Goal: Ask a question: Seek information or help from site administrators or community

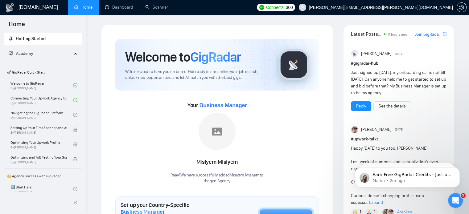
click at [232, 100] on div "Your Business Manager [PERSON_NAME] Yaay! We have successfully added Misiyem Mi…" at bounding box center [217, 138] width 204 height 94
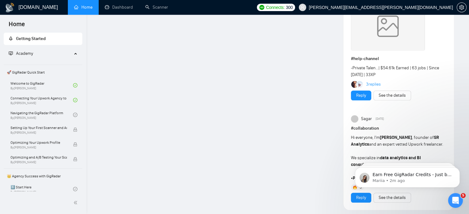
scroll to position [469, 0]
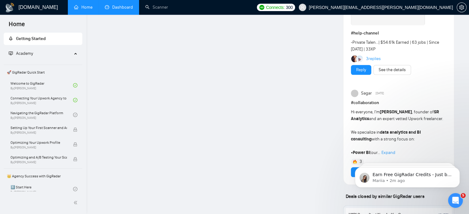
click at [118, 10] on link "Dashboard" at bounding box center [119, 7] width 28 height 5
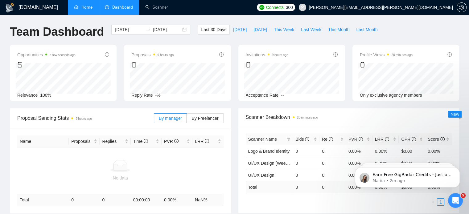
click at [87, 5] on link "Home" at bounding box center [83, 7] width 19 height 5
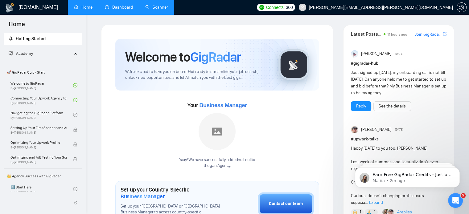
click at [158, 6] on link "Scanner" at bounding box center [156, 7] width 23 height 5
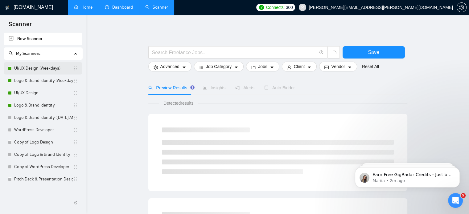
click at [43, 68] on link "UI/UX Design (Weekdays)" at bounding box center [43, 68] width 59 height 12
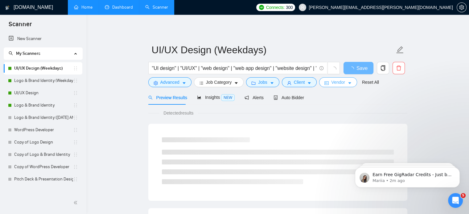
click at [348, 81] on span "caret-down" at bounding box center [350, 83] width 4 height 5
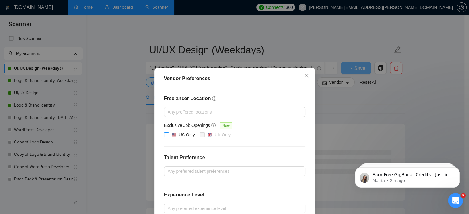
click at [164, 135] on input "US Only" at bounding box center [166, 135] width 4 height 4
checkbox input "true"
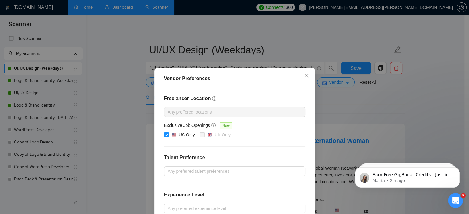
scroll to position [70, 0]
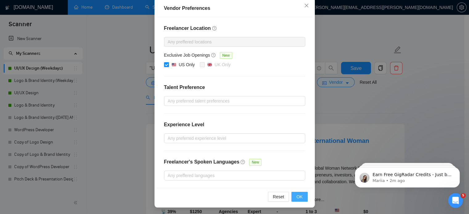
click at [296, 196] on span "OK" at bounding box center [299, 197] width 6 height 7
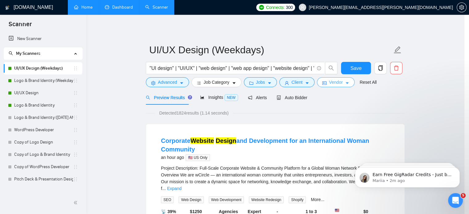
scroll to position [0, 0]
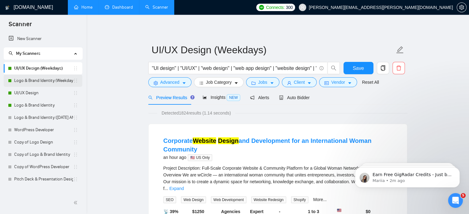
click at [49, 82] on link "Logo & Brand Identity (Weekdays)" at bounding box center [43, 81] width 59 height 12
click at [362, 67] on span "Save" at bounding box center [358, 68] width 11 height 8
click at [58, 82] on link "Logo & Brand Identity (Weekdays)" at bounding box center [43, 81] width 59 height 12
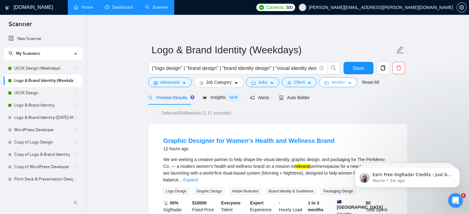
click at [348, 81] on icon "caret-down" at bounding box center [350, 83] width 4 height 4
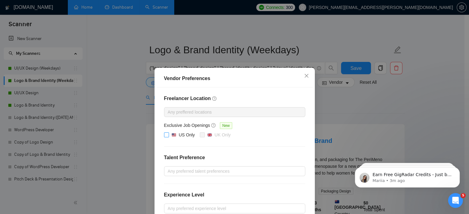
click at [164, 134] on input "US Only" at bounding box center [166, 135] width 4 height 4
checkbox input "true"
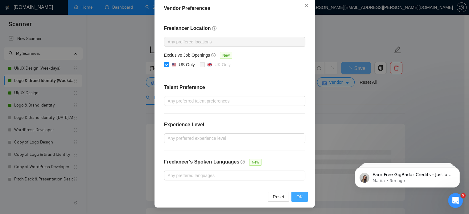
click at [298, 197] on span "OK" at bounding box center [299, 197] width 6 height 7
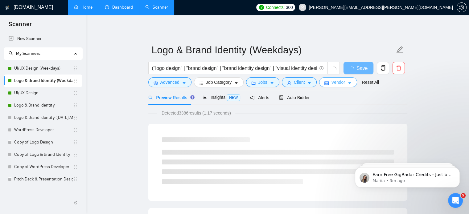
scroll to position [0, 0]
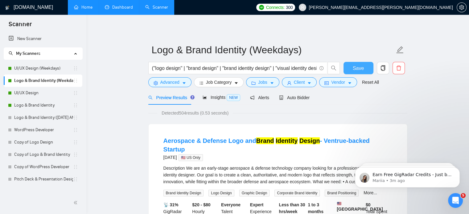
click at [358, 73] on button "Save" at bounding box center [359, 68] width 30 height 12
click at [29, 94] on link "UI/UX Design" at bounding box center [43, 93] width 59 height 12
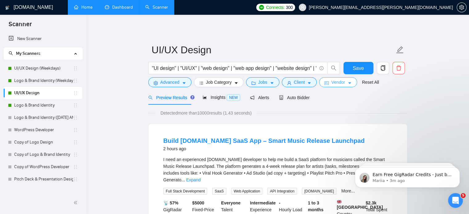
click at [340, 85] on span "Vendor" at bounding box center [338, 82] width 14 height 7
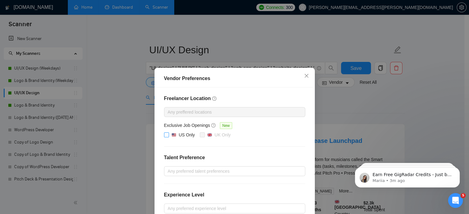
click at [179, 138] on div "US Only" at bounding box center [187, 135] width 16 height 7
click at [168, 137] on input "US Only" at bounding box center [166, 135] width 4 height 4
checkbox input "true"
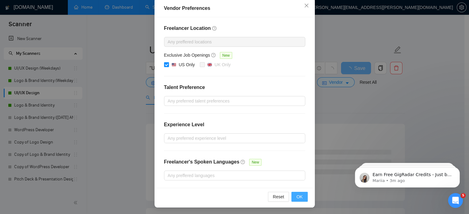
click at [296, 194] on span "OK" at bounding box center [299, 197] width 6 height 7
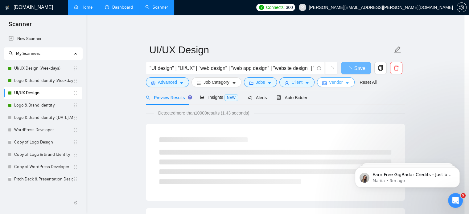
scroll to position [0, 0]
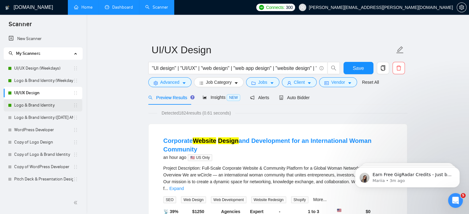
click at [37, 107] on link "Logo & Brand Identity" at bounding box center [43, 105] width 59 height 12
click at [359, 71] on span "Save" at bounding box center [358, 68] width 11 height 8
click at [47, 108] on link "Logo & Brand Identity" at bounding box center [43, 105] width 59 height 12
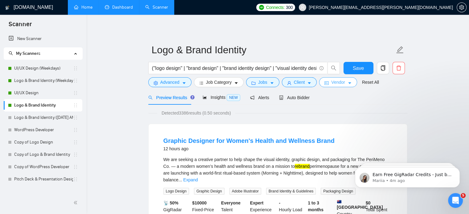
click at [348, 84] on icon "caret-down" at bounding box center [350, 83] width 4 height 4
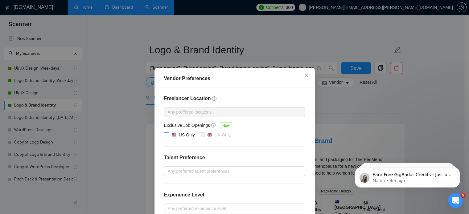
click at [179, 137] on div "US Only" at bounding box center [187, 135] width 16 height 7
click at [168, 137] on input "US Only" at bounding box center [166, 135] width 4 height 4
checkbox input "true"
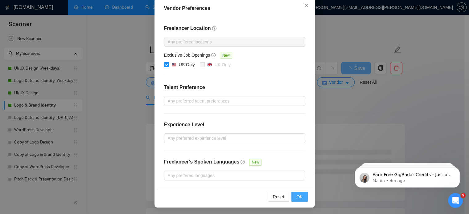
click at [297, 197] on span "OK" at bounding box center [299, 197] width 6 height 7
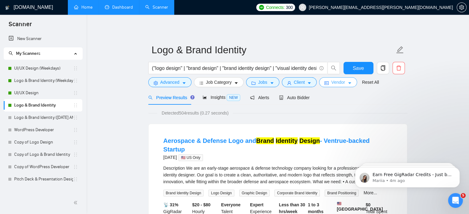
scroll to position [0, 0]
click at [365, 73] on button "Save" at bounding box center [359, 68] width 30 height 12
click at [456, 204] on div "Open Intercom Messenger" at bounding box center [455, 200] width 20 height 20
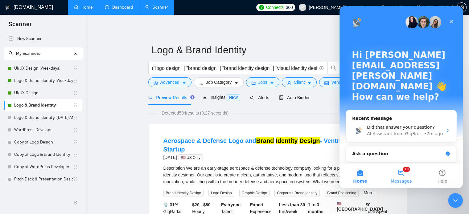
click at [404, 174] on button "13 Messages" at bounding box center [401, 176] width 41 height 25
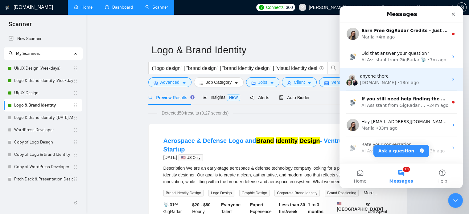
click at [405, 84] on div "[DOMAIN_NAME] • 18m ago" at bounding box center [404, 83] width 89 height 6
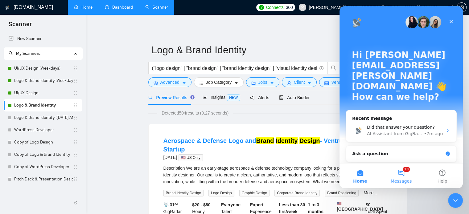
click at [401, 172] on button "13 Messages" at bounding box center [401, 176] width 41 height 25
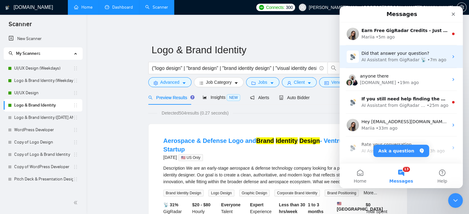
click at [407, 62] on div "AI Assistant from GigRadar 📡" at bounding box center [394, 60] width 65 height 6
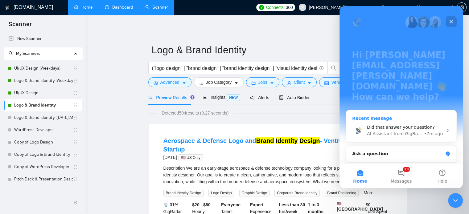
scroll to position [73, 0]
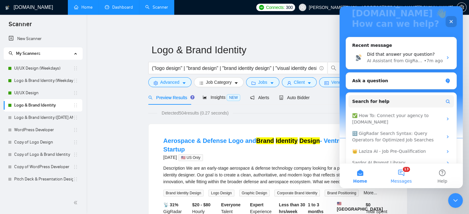
click at [402, 180] on span "Messages" at bounding box center [401, 181] width 21 height 4
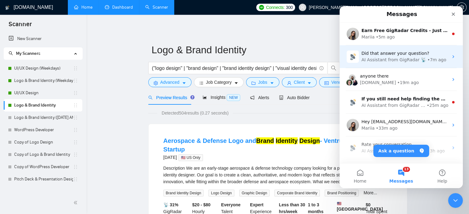
click at [413, 67] on div "Did that answer your question? AI Assistant from GigRadar 📡 • 7m ago" at bounding box center [401, 56] width 123 height 23
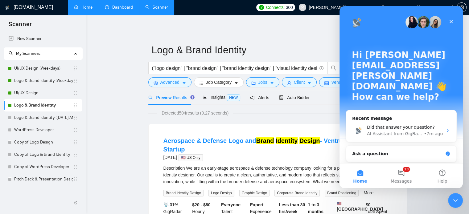
click at [364, 176] on button "Home" at bounding box center [360, 176] width 41 height 25
click at [388, 151] on div "Ask a question" at bounding box center [397, 154] width 91 height 6
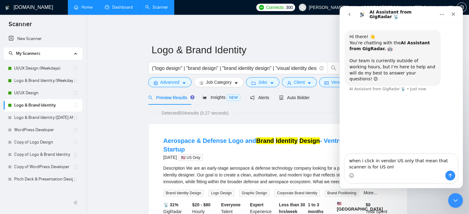
type textarea "when i click in vendor US only that mean that scanner is for US only"
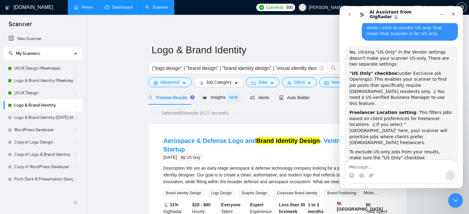
scroll to position [82, 0]
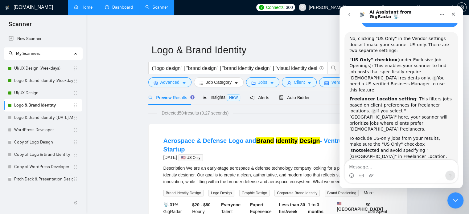
click at [452, 201] on icon "Close Intercom Messenger" at bounding box center [454, 199] width 7 height 7
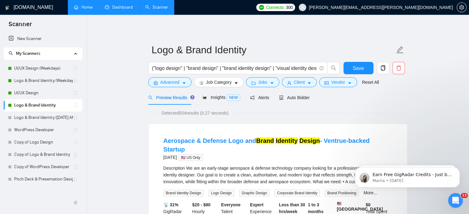
scroll to position [89, 0]
click at [309, 82] on icon "caret-down" at bounding box center [309, 83] width 4 height 4
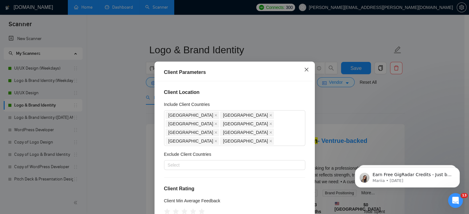
click at [305, 71] on icon "close" at bounding box center [306, 69] width 5 height 5
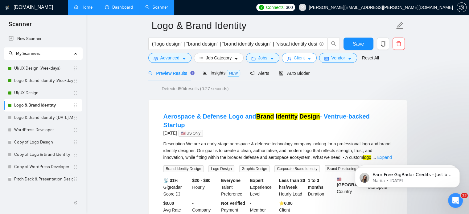
scroll to position [25, 0]
click at [309, 58] on icon "caret-down" at bounding box center [309, 59] width 3 height 2
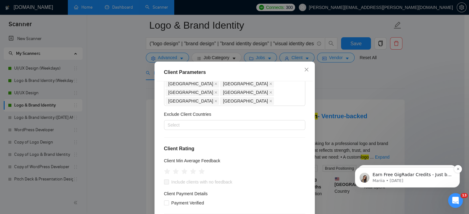
scroll to position [39, 0]
click at [455, 204] on icon "Open Intercom Messenger" at bounding box center [455, 200] width 10 height 10
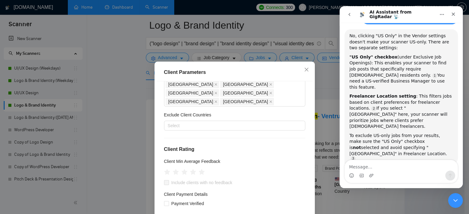
scroll to position [89, 0]
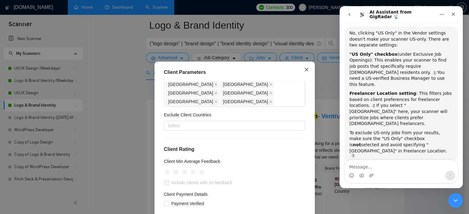
click at [304, 72] on icon "close" at bounding box center [306, 69] width 5 height 5
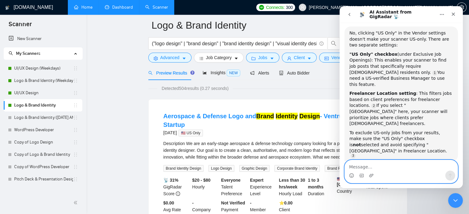
click at [380, 168] on textarea "Message…" at bounding box center [401, 165] width 113 height 10
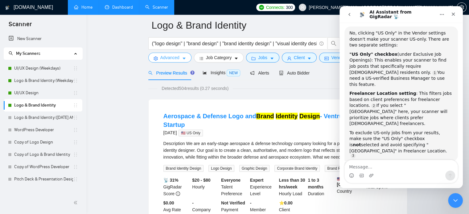
click at [182, 59] on icon "caret-down" at bounding box center [184, 58] width 4 height 4
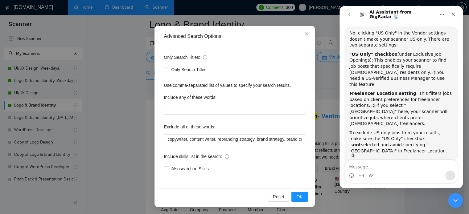
scroll to position [60, 0]
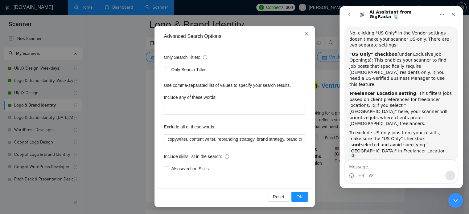
click at [306, 35] on icon "close" at bounding box center [306, 33] width 5 height 5
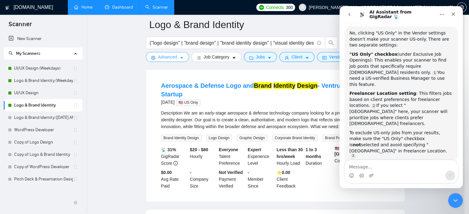
scroll to position [0, 0]
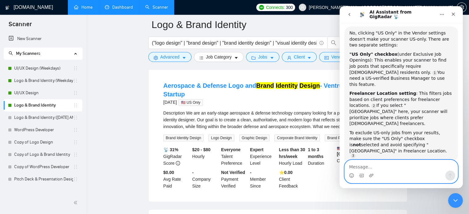
click at [371, 169] on textarea "Message…" at bounding box center [401, 165] width 113 height 10
type textarea "d"
type textarea "if i tick in vendor us"
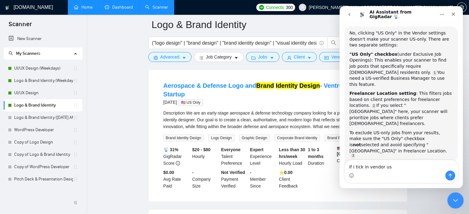
click at [451, 198] on icon "Close Intercom Messenger" at bounding box center [454, 199] width 7 height 7
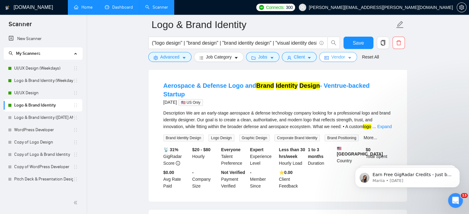
click at [346, 54] on button "Vendor" at bounding box center [338, 57] width 38 height 10
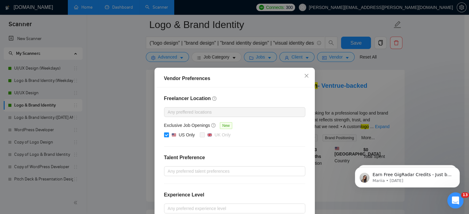
click at [455, 196] on icon "Open Intercom Messenger" at bounding box center [455, 200] width 10 height 10
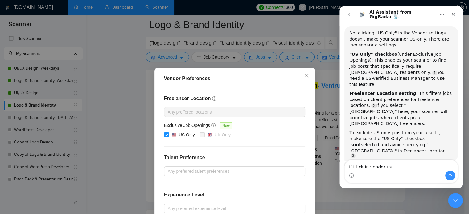
scroll to position [89, 0]
type textarea "if i tick in vendor US only what does that mean"
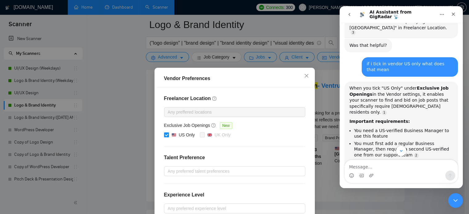
scroll to position [234, 0]
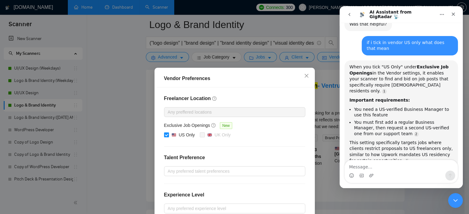
click at [392, 162] on textarea "Message…" at bounding box center [401, 165] width 113 height 10
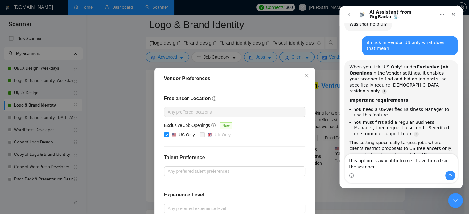
scroll to position [240, 0]
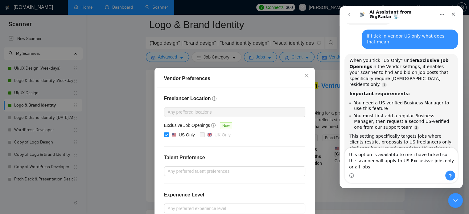
type textarea "this option is availabto to me i have ticked so the scanner will apply to US Ex…"
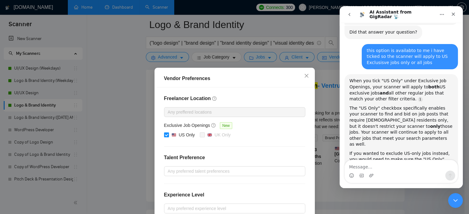
scroll to position [375, 0]
click at [378, 167] on textarea "Message…" at bounding box center [401, 165] width 113 height 10
type textarea "ok"
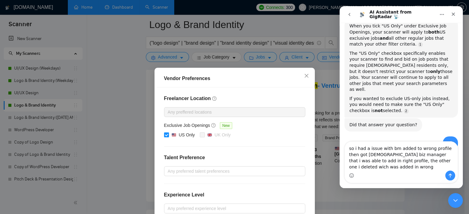
scroll to position [437, 0]
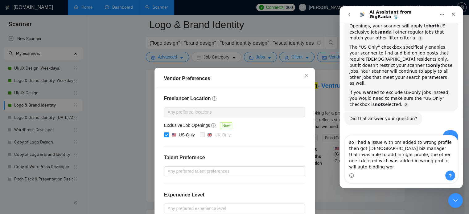
type textarea "so i had a issue with bm added to wrong profile then got [DEMOGRAPHIC_DATA] biz…"
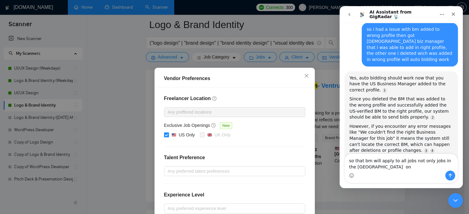
scroll to position [594, 0]
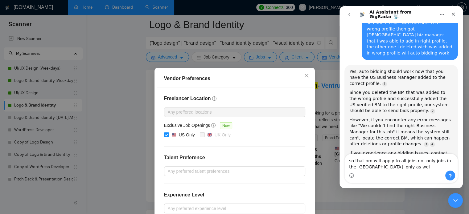
type textarea "so that bm will apply to all jobs not only jobs in the [GEOGRAPHIC_DATA] only a…"
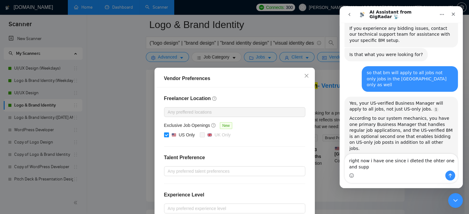
scroll to position [717, 0]
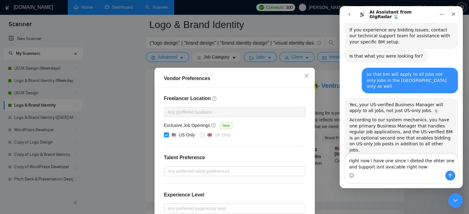
type textarea "right now i have one since i dleted the ohter one and support isnt avai;able ri…"
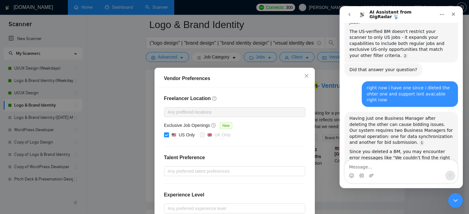
scroll to position [861, 0]
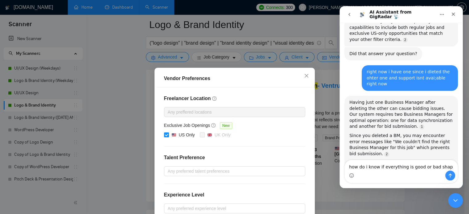
type textarea "how do i know if everything is good or bad shape"
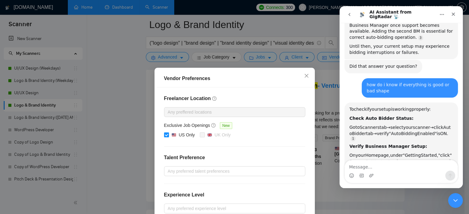
scroll to position [1016, 0]
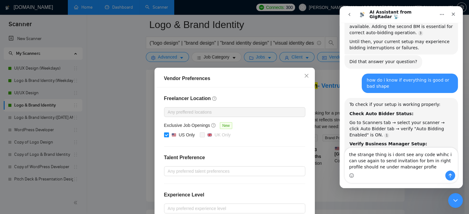
type textarea "the strange thing is i dont see any code whihc i can use again to send invitati…"
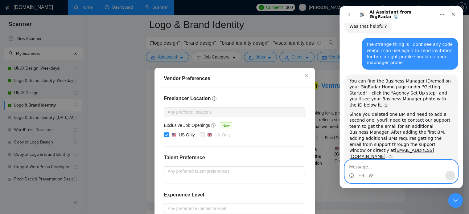
scroll to position [1260, 0]
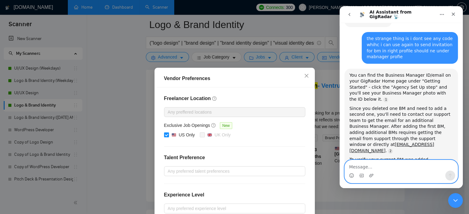
click at [403, 164] on textarea "Message…" at bounding box center [401, 165] width 113 height 10
type textarea "why cant i find the code really frustrating"
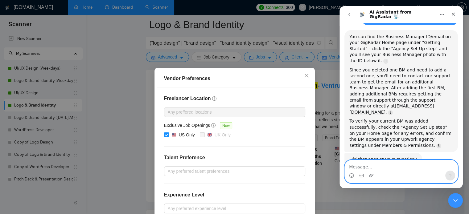
scroll to position [70, 0]
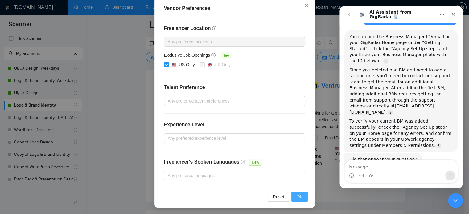
click at [297, 194] on span "OK" at bounding box center [299, 197] width 6 height 7
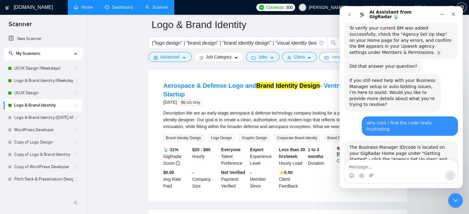
scroll to position [1394, 0]
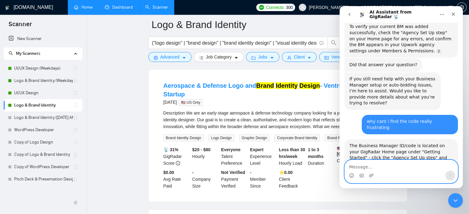
click at [404, 169] on textarea "Message…" at bounding box center [401, 165] width 113 height 10
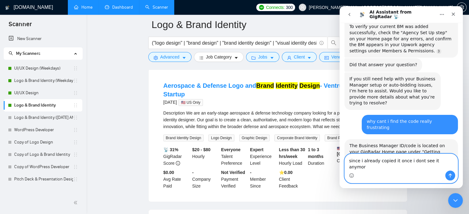
type textarea "since i already copied it once i dont see it anymore"
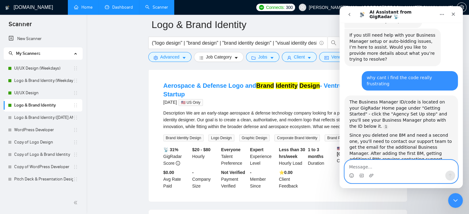
scroll to position [1438, 0]
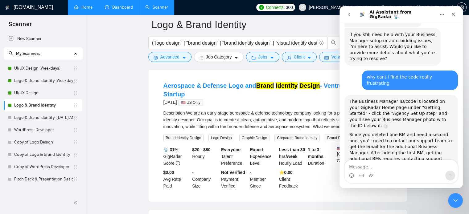
click at [88, 10] on link "Home" at bounding box center [83, 7] width 19 height 5
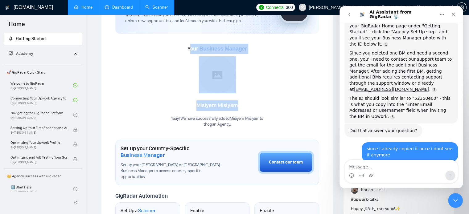
scroll to position [1, 0]
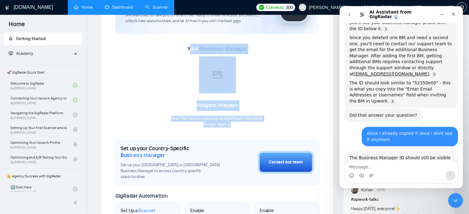
drag, startPoint x: 190, startPoint y: 48, endPoint x: 268, endPoint y: 130, distance: 113.0
click at [268, 130] on div "Welcome to GigRadar We're excited to have you on board. Get ready to streamline…" at bounding box center [217, 183] width 204 height 403
copy div "our Business Manager [PERSON_NAME] Yaay! We have successfully added Misiyem Mis…"
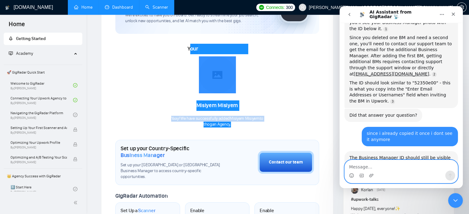
click at [366, 163] on textarea "Message…" at bounding box center [401, 165] width 113 height 10
paste textarea "our Business Manager Misiyem Misiyem Yaay! We have successfully added Misiyem M…"
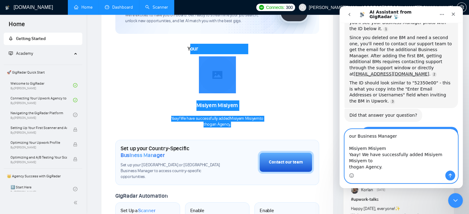
scroll to position [1544, 0]
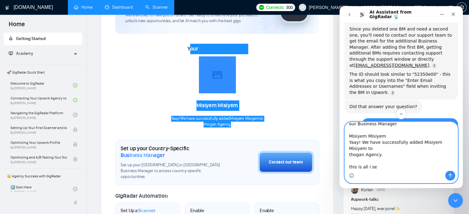
type textarea "our Business Manager Misiyem Misiyem Yaay! We have successfully added Misiyem M…"
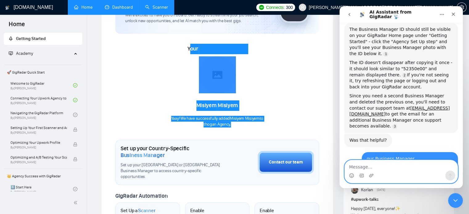
scroll to position [1667, 0]
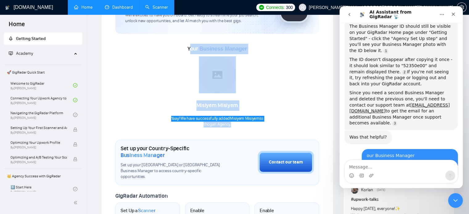
click at [330, 74] on div "Welcome to GigRadar We're excited to have you on board. Get ready to streamline…" at bounding box center [217, 183] width 232 height 431
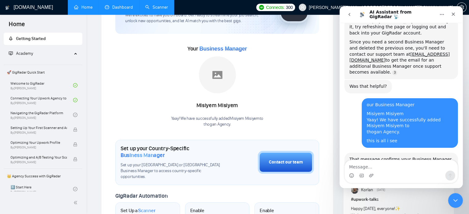
scroll to position [1739, 0]
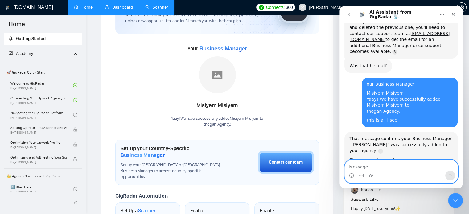
click at [400, 160] on textarea "Message…" at bounding box center [401, 165] width 113 height 10
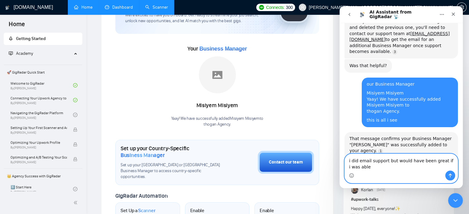
scroll to position [1745, 0]
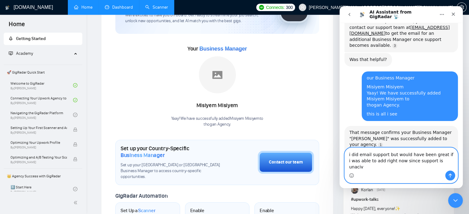
type textarea "i did email support but would have been great if i was able to add right now si…"
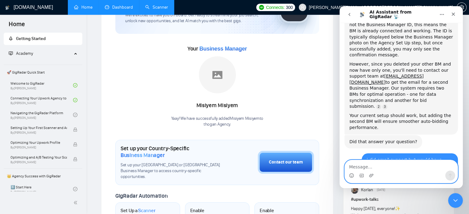
scroll to position [1886, 0]
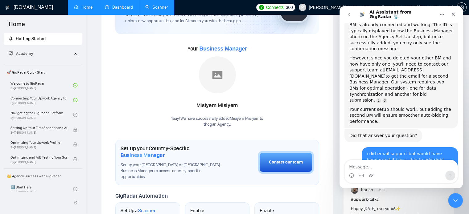
click at [348, 13] on icon "go back" at bounding box center [349, 14] width 5 height 5
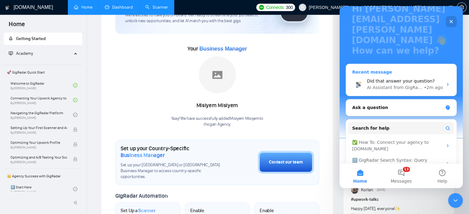
scroll to position [69, 0]
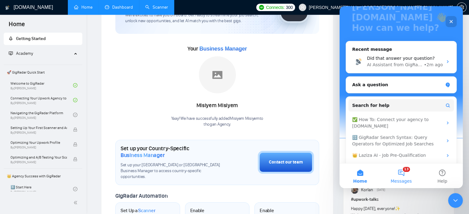
click at [404, 184] on span "Messages" at bounding box center [401, 181] width 21 height 4
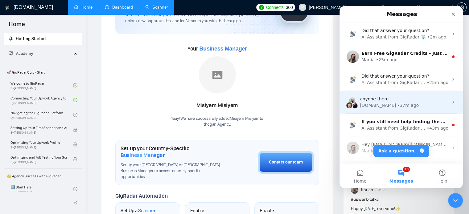
click at [395, 100] on div "anyone there" at bounding box center [404, 99] width 89 height 6
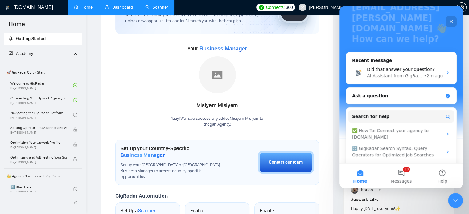
scroll to position [73, 0]
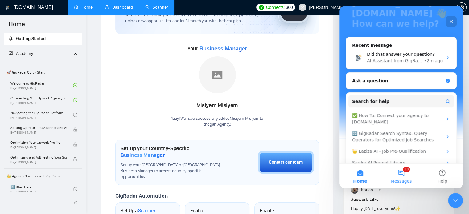
click at [398, 176] on button "13 Messages" at bounding box center [401, 176] width 41 height 25
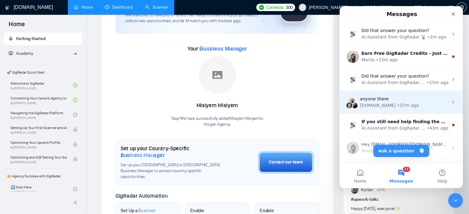
click at [400, 112] on div "anyone there [DOMAIN_NAME] • 37m ago" at bounding box center [401, 102] width 123 height 23
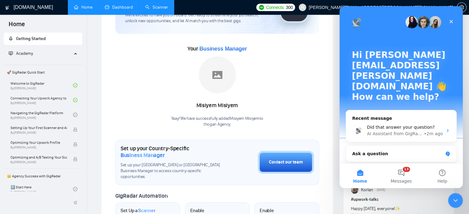
click at [406, 22] on img "Intercom messenger" at bounding box center [412, 22] width 12 height 12
click at [398, 180] on span "Messages" at bounding box center [401, 181] width 21 height 4
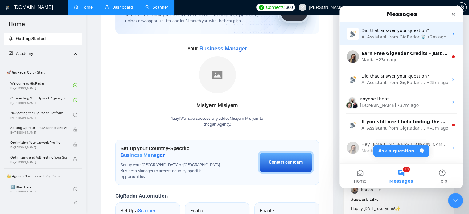
click at [399, 40] on div "Did that answer your question? AI Assistant from GigRadar 📡 • 2m ago" at bounding box center [401, 34] width 123 height 23
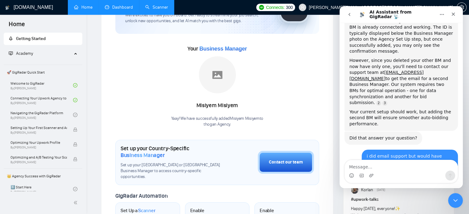
scroll to position [1886, 0]
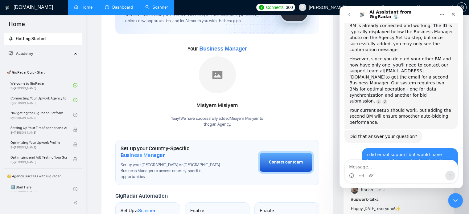
click at [411, 163] on textarea "Message…" at bounding box center [401, 165] width 113 height 10
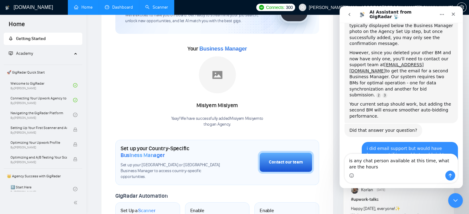
type textarea "is any chat person available at this time, what are the hours"
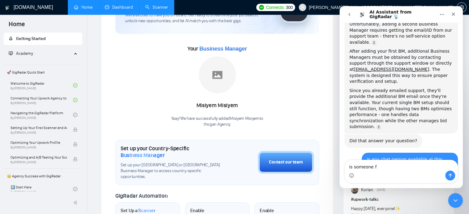
scroll to position [2053, 0]
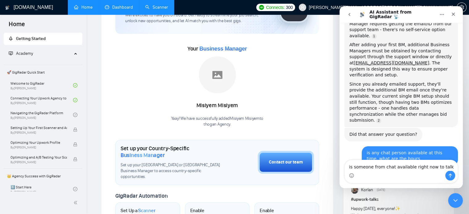
type textarea "is someone from chat available right now to talk to"
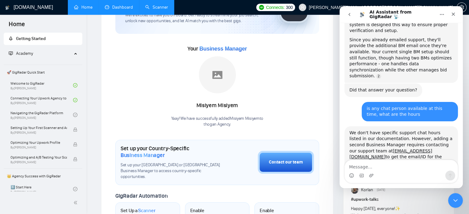
scroll to position [2140, 0]
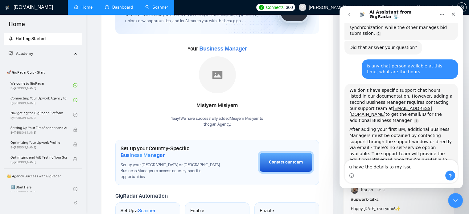
type textarea "u have the details to my issue"
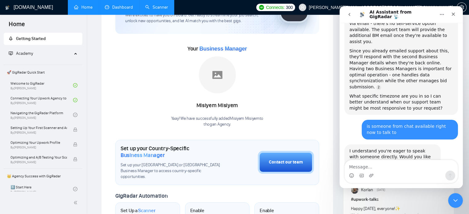
scroll to position [2277, 0]
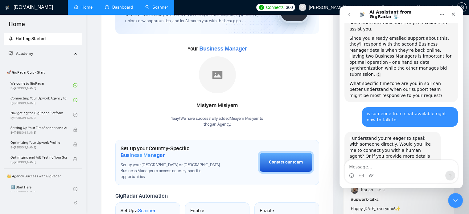
click at [393, 172] on div "Intercom messenger" at bounding box center [401, 176] width 113 height 10
drag, startPoint x: 393, startPoint y: 172, endPoint x: 397, endPoint y: 167, distance: 5.9
click at [397, 167] on div "Intercom messenger" at bounding box center [401, 171] width 113 height 23
click at [397, 167] on textarea "Message…" at bounding box center [401, 165] width 113 height 10
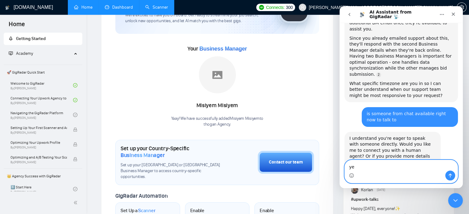
type textarea "yes"
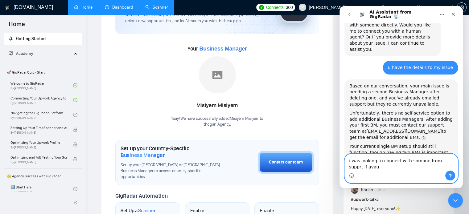
scroll to position [2403, 0]
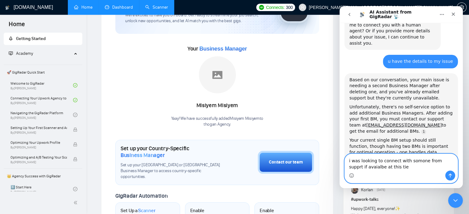
type textarea "i was looking to connect with somone from supprt if avaialbe at this tiem"
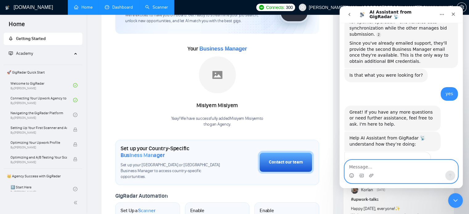
scroll to position [2536, 0]
